Goal: Transaction & Acquisition: Purchase product/service

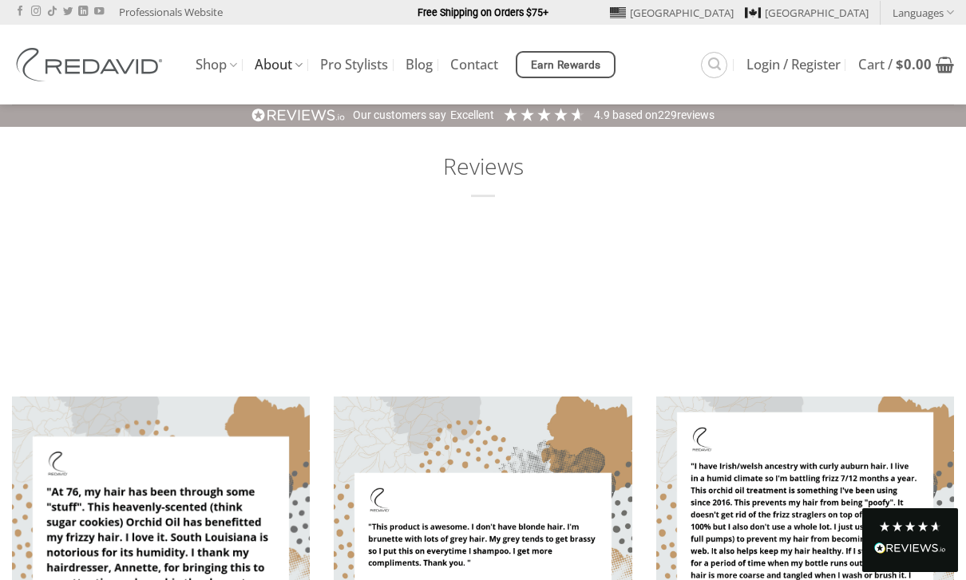
click at [214, 64] on link "Shop" at bounding box center [217, 65] width 42 height 31
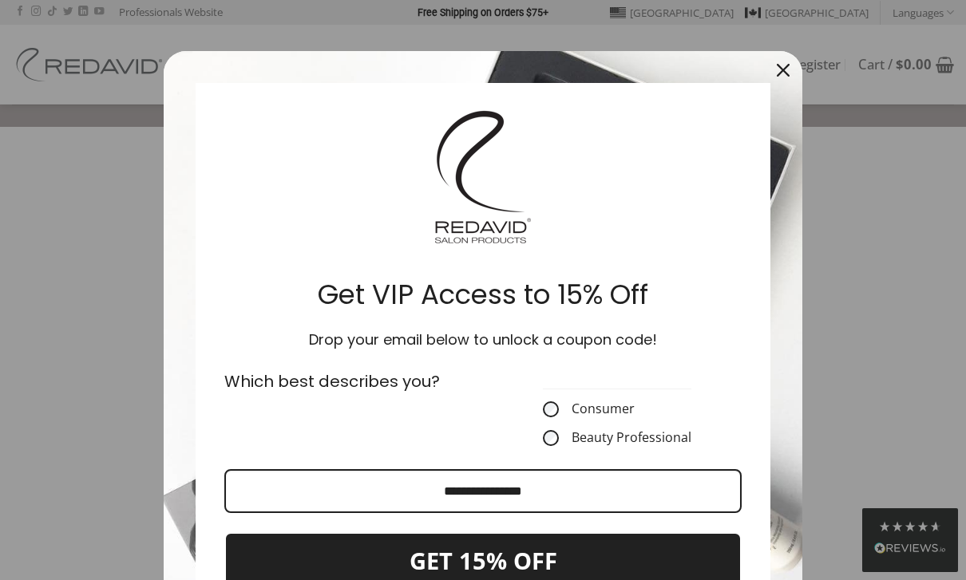
click at [786, 66] on icon "close icon" at bounding box center [783, 70] width 13 height 13
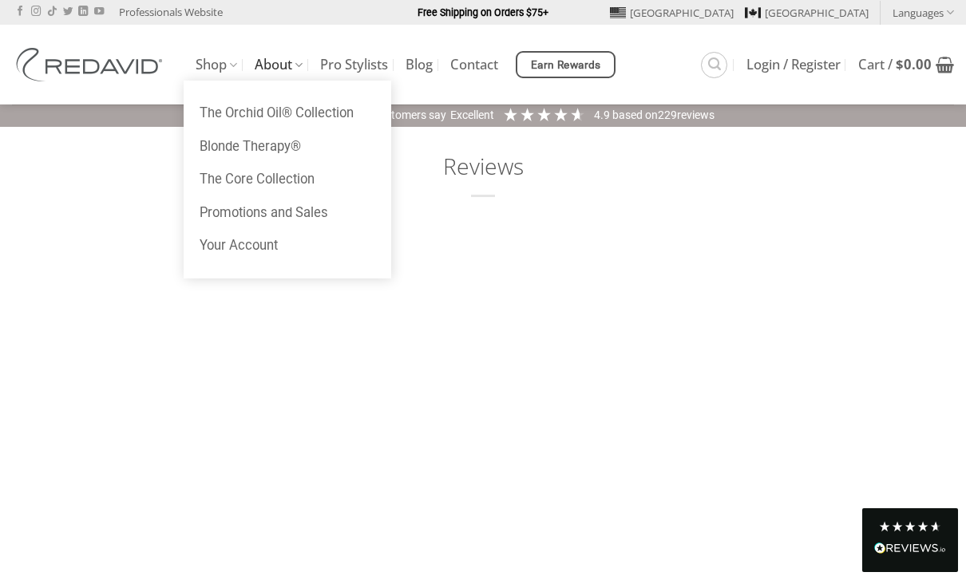
click at [214, 64] on link "Shop" at bounding box center [217, 65] width 42 height 31
click at [217, 61] on link "Shop" at bounding box center [217, 65] width 42 height 31
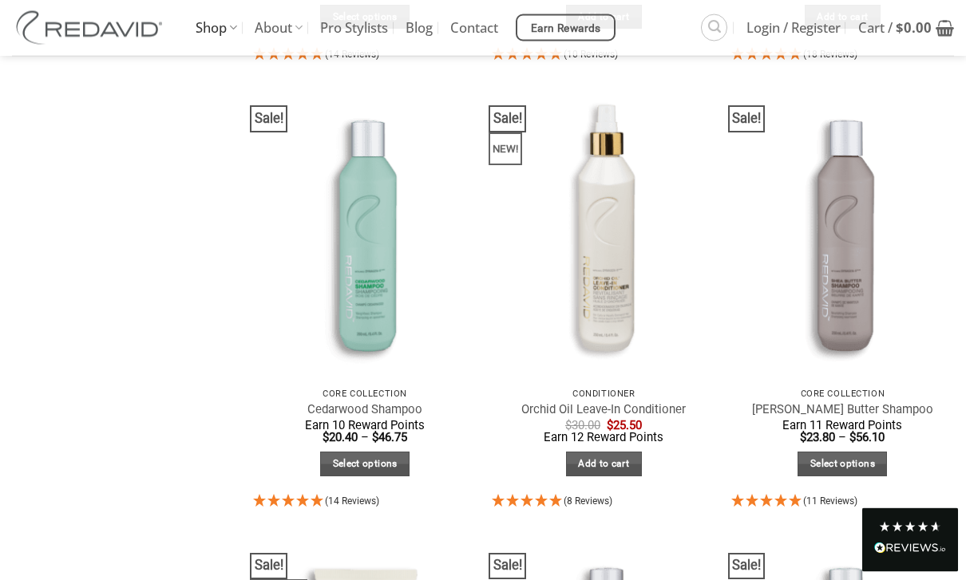
scroll to position [1021, 0]
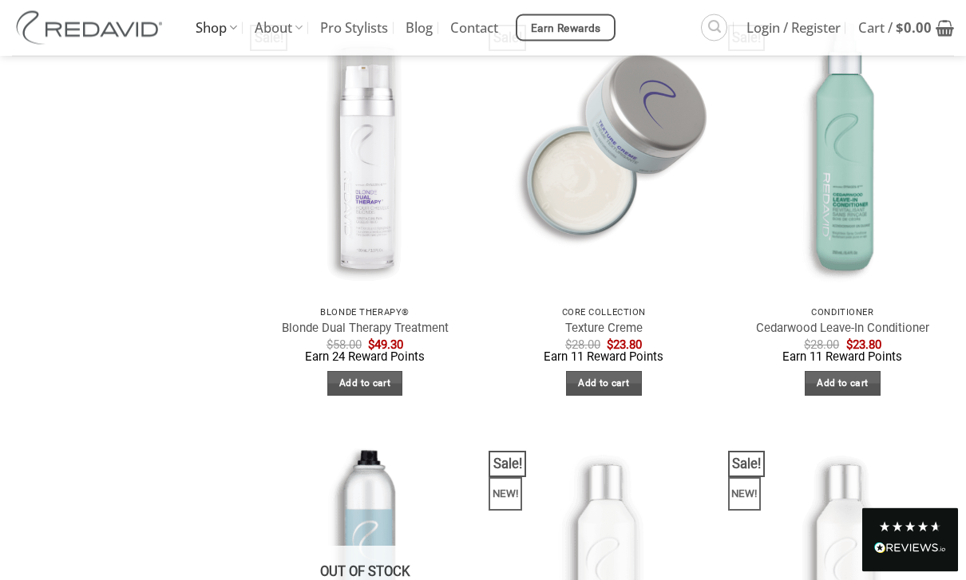
scroll to position [1999, 0]
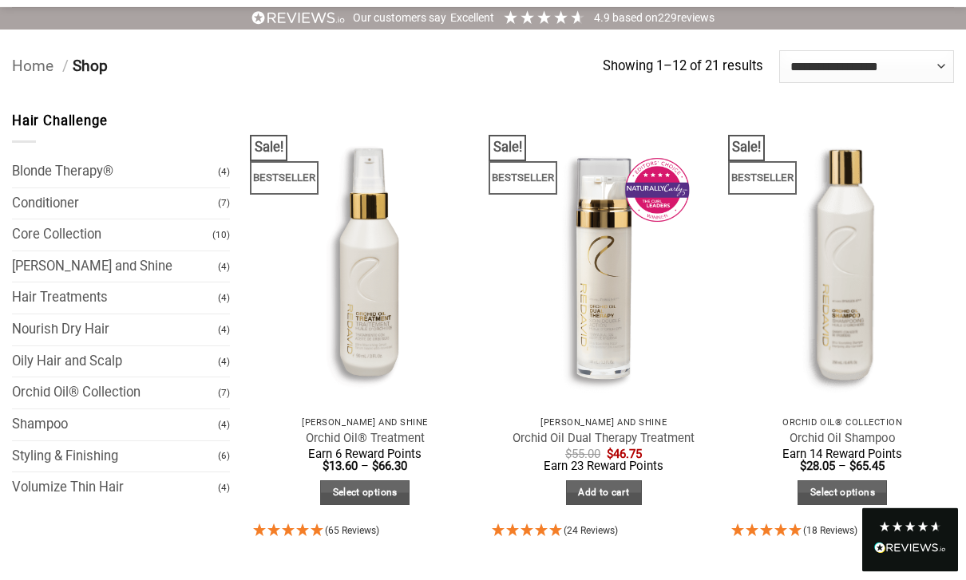
scroll to position [97, 0]
click at [62, 482] on link "Volumize Thin Hair" at bounding box center [115, 488] width 206 height 31
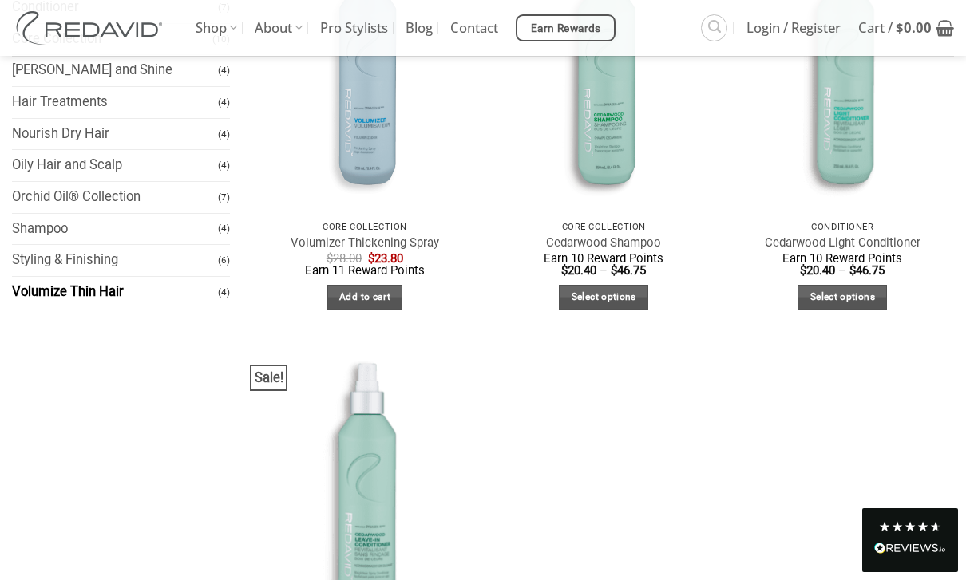
scroll to position [258, 0]
